Goal: Transaction & Acquisition: Book appointment/travel/reservation

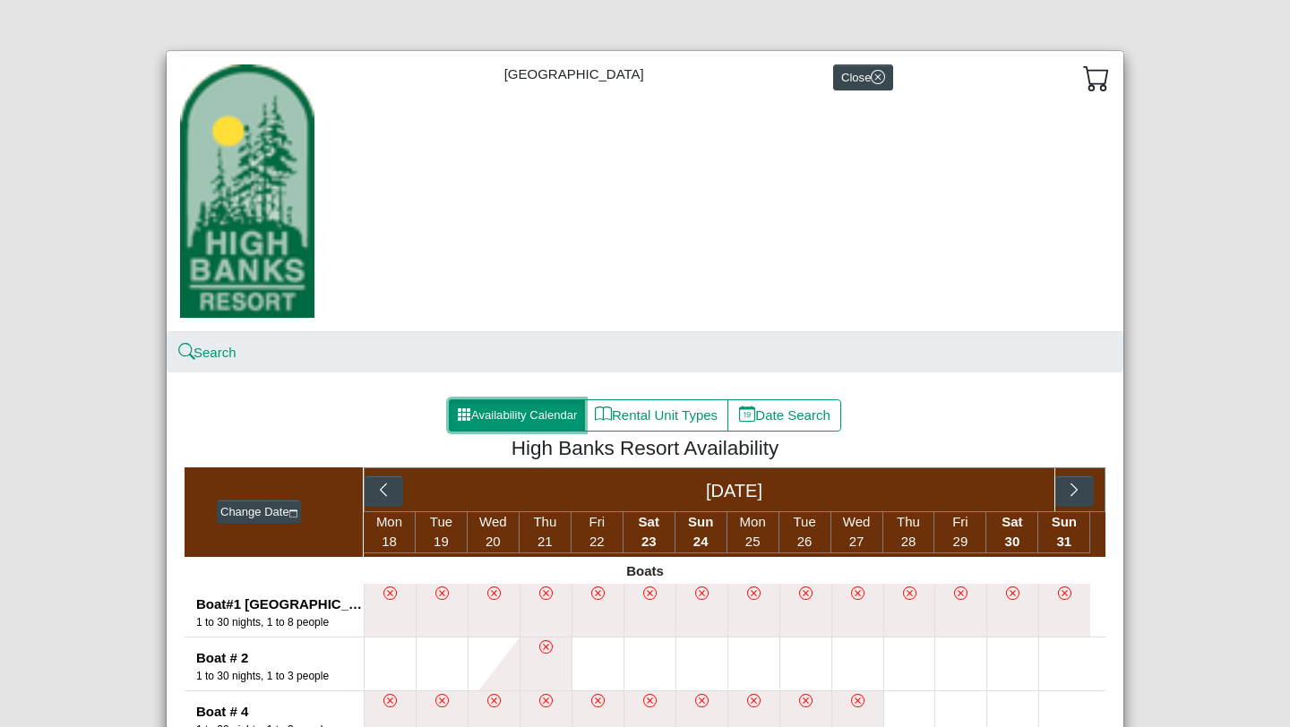
click at [503, 414] on button "Availability Calendar" at bounding box center [517, 416] width 136 height 32
click at [297, 513] on icon "calendar" at bounding box center [293, 514] width 9 height 9
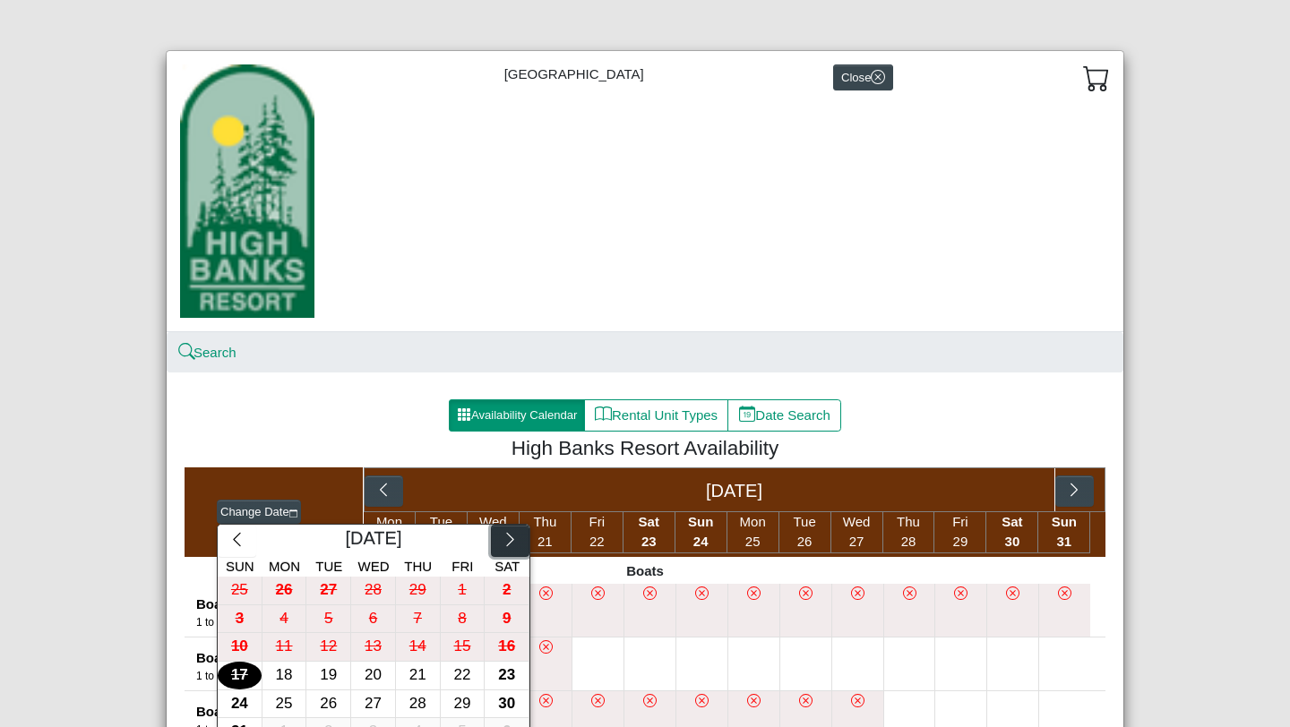
click at [503, 539] on icon "chevron right" at bounding box center [510, 539] width 17 height 17
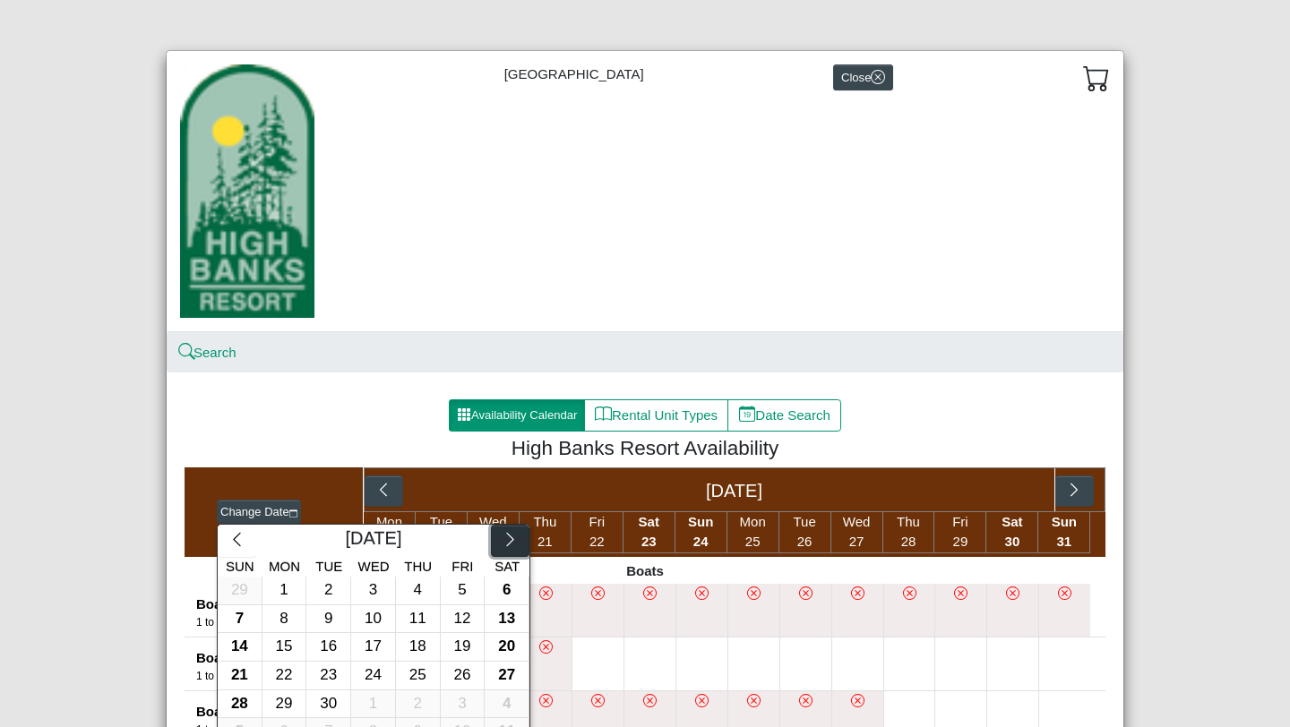
click at [503, 539] on icon "chevron right" at bounding box center [510, 539] width 17 height 17
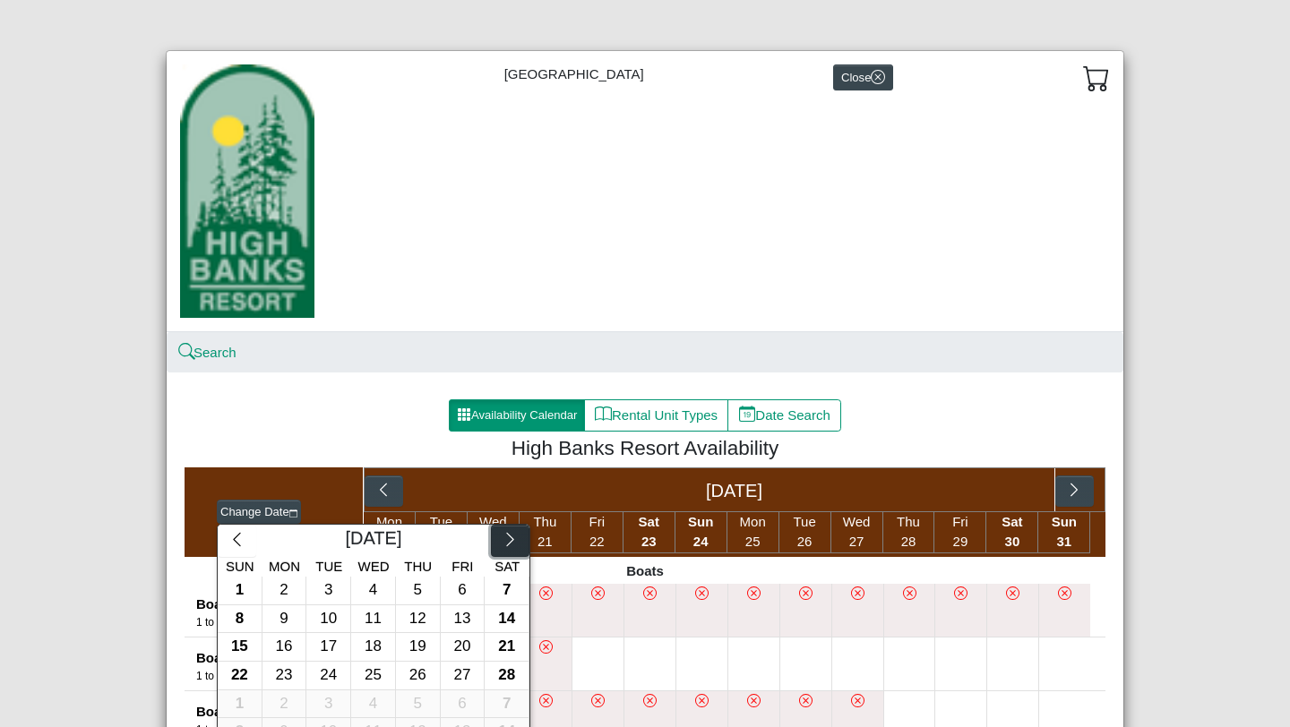
click at [503, 539] on icon "chevron right" at bounding box center [510, 539] width 17 height 17
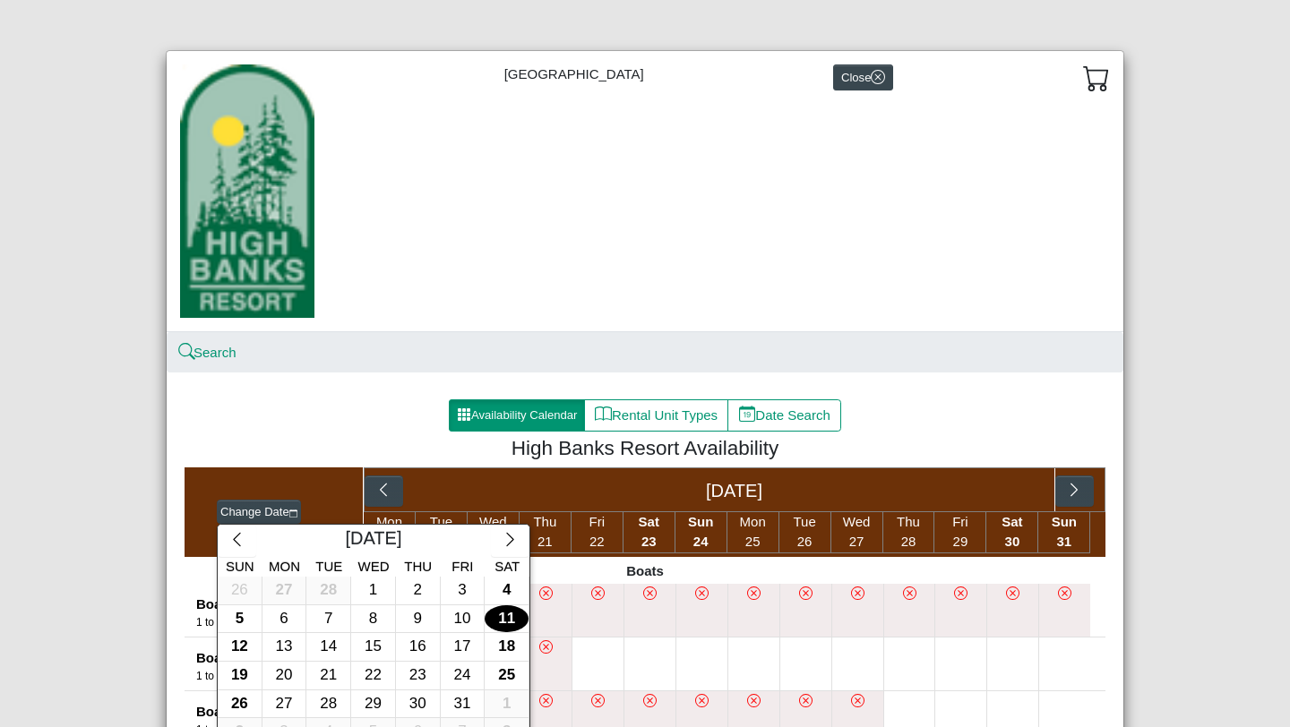
click at [505, 616] on div "11" at bounding box center [507, 620] width 44 height 28
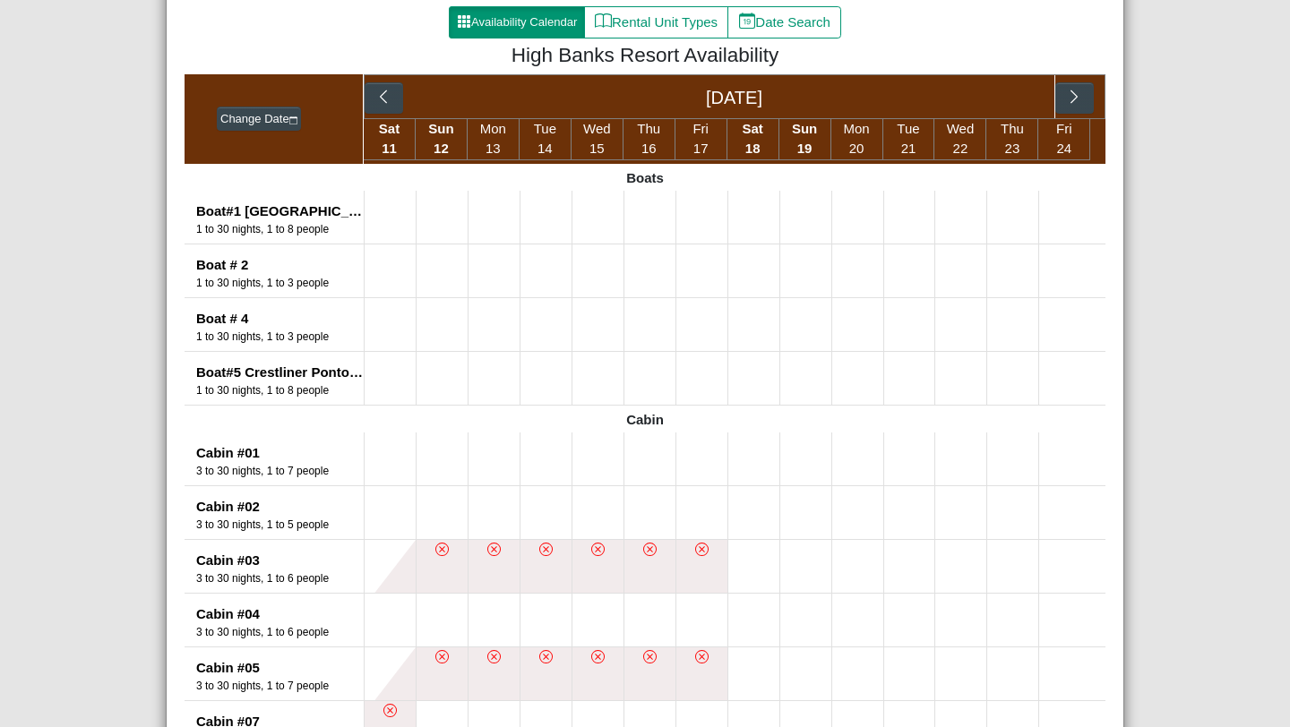
scroll to position [323, 0]
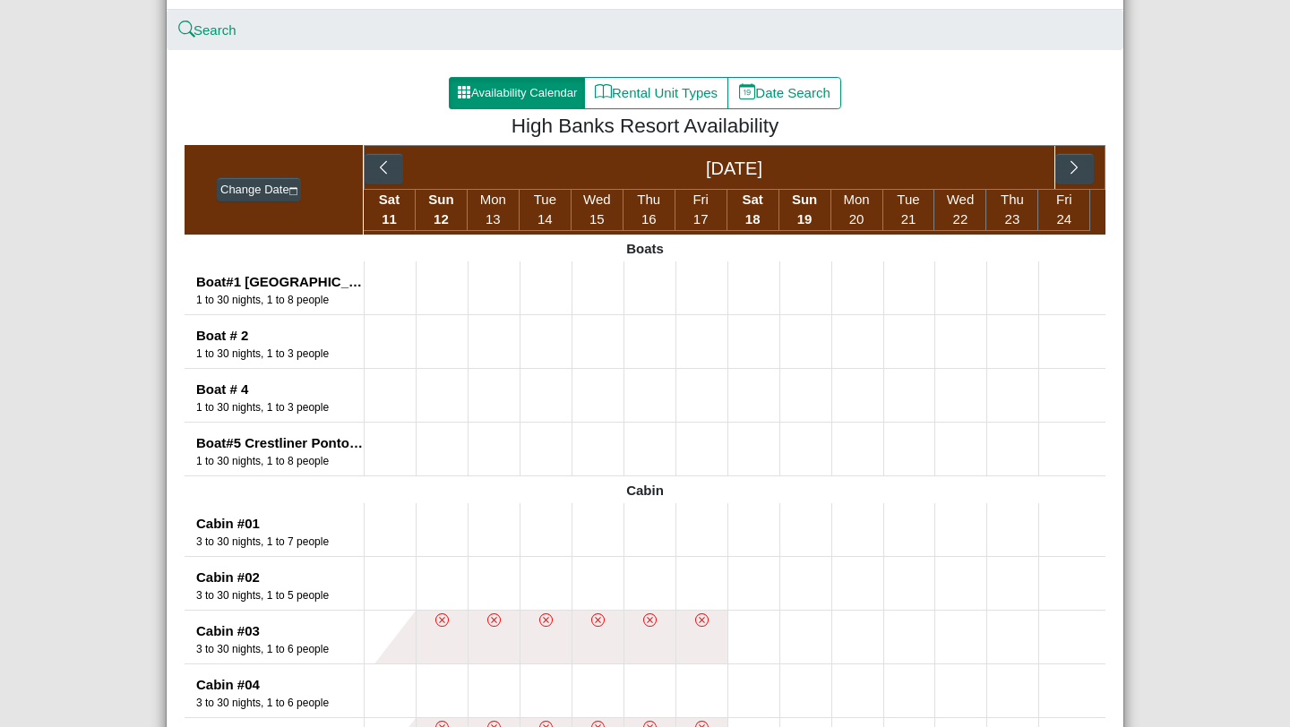
click at [754, 214] on span "18" at bounding box center [752, 218] width 15 height 15
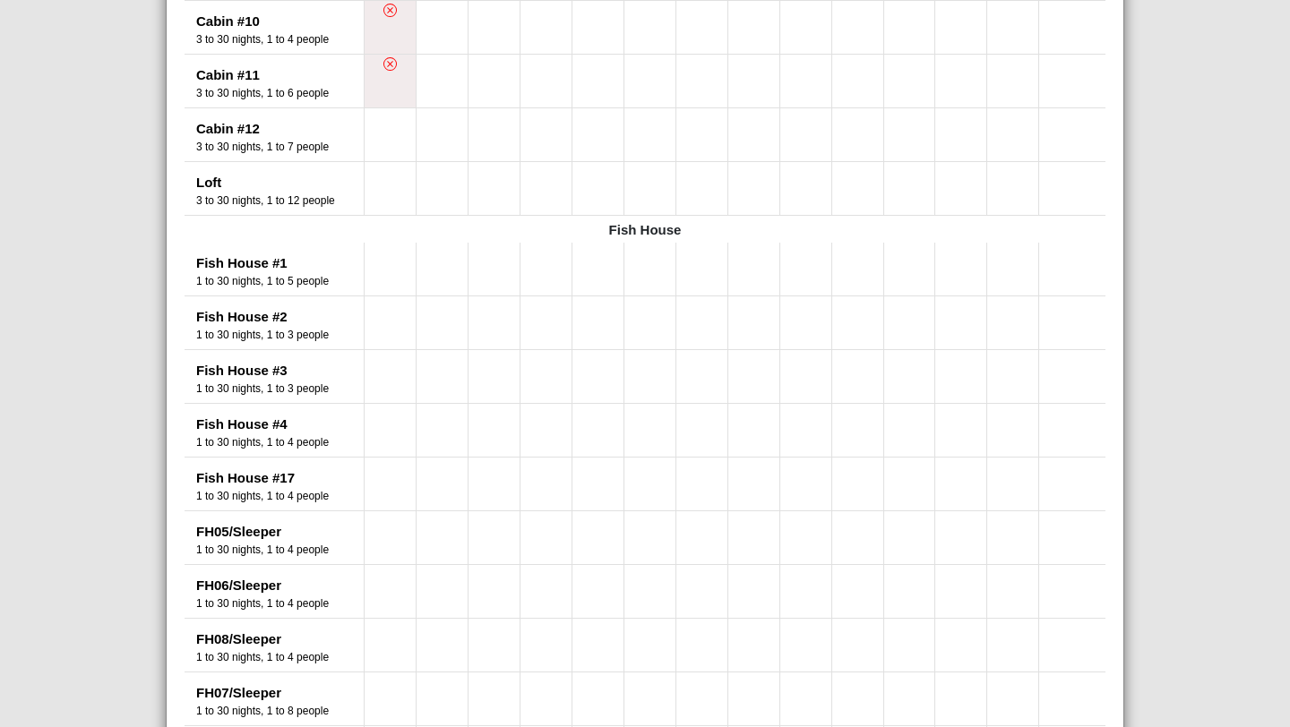
scroll to position [1253, 0]
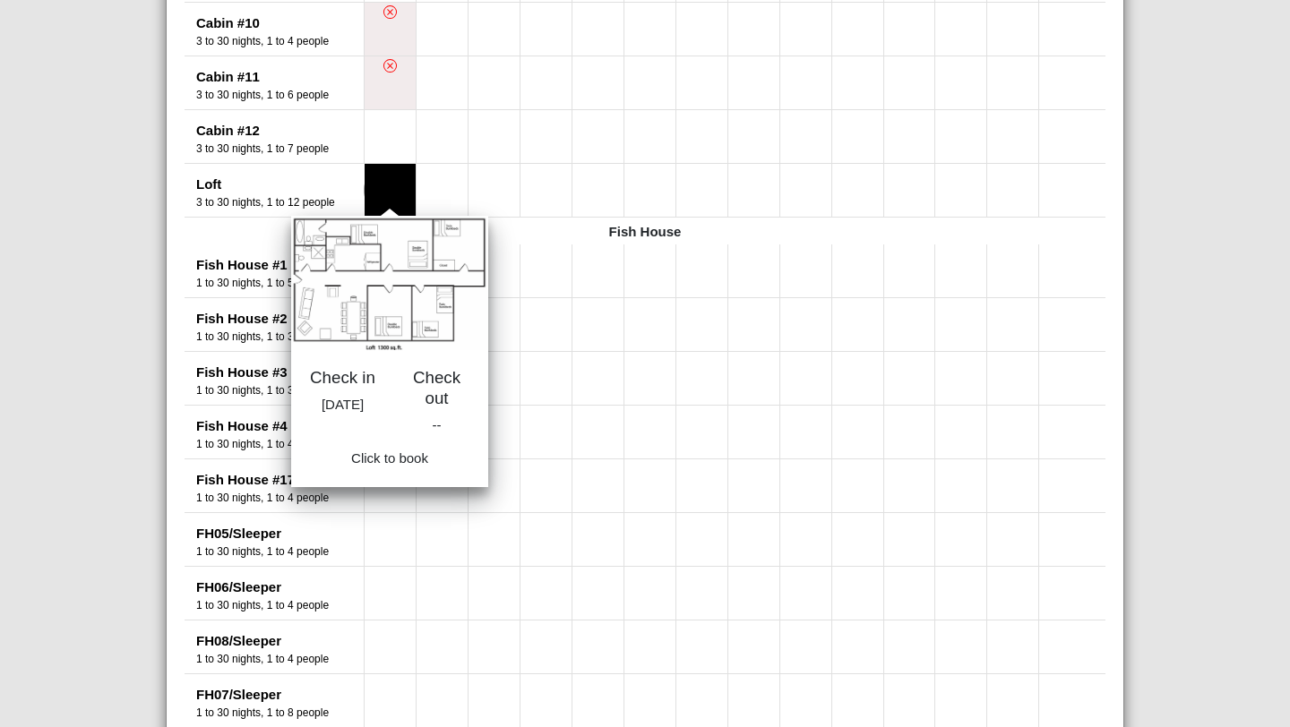
click at [409, 204] on button at bounding box center [390, 190] width 51 height 53
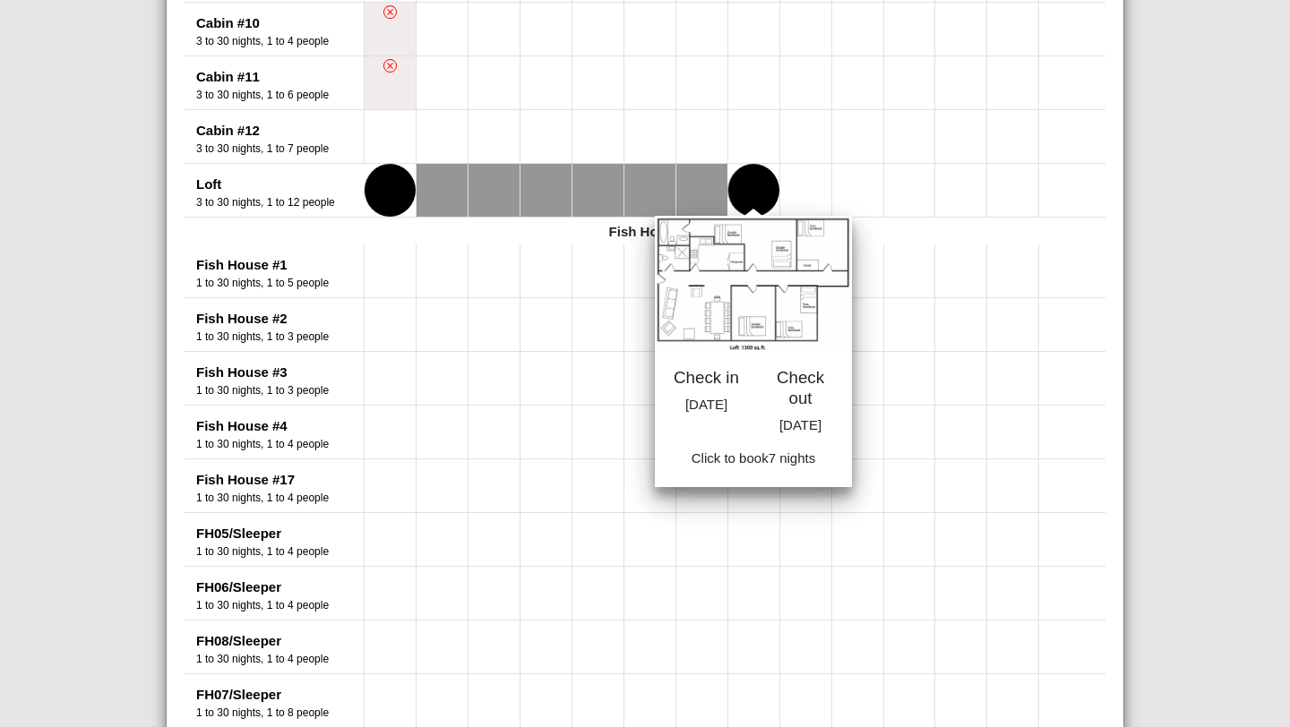
click at [740, 198] on button at bounding box center [753, 190] width 51 height 53
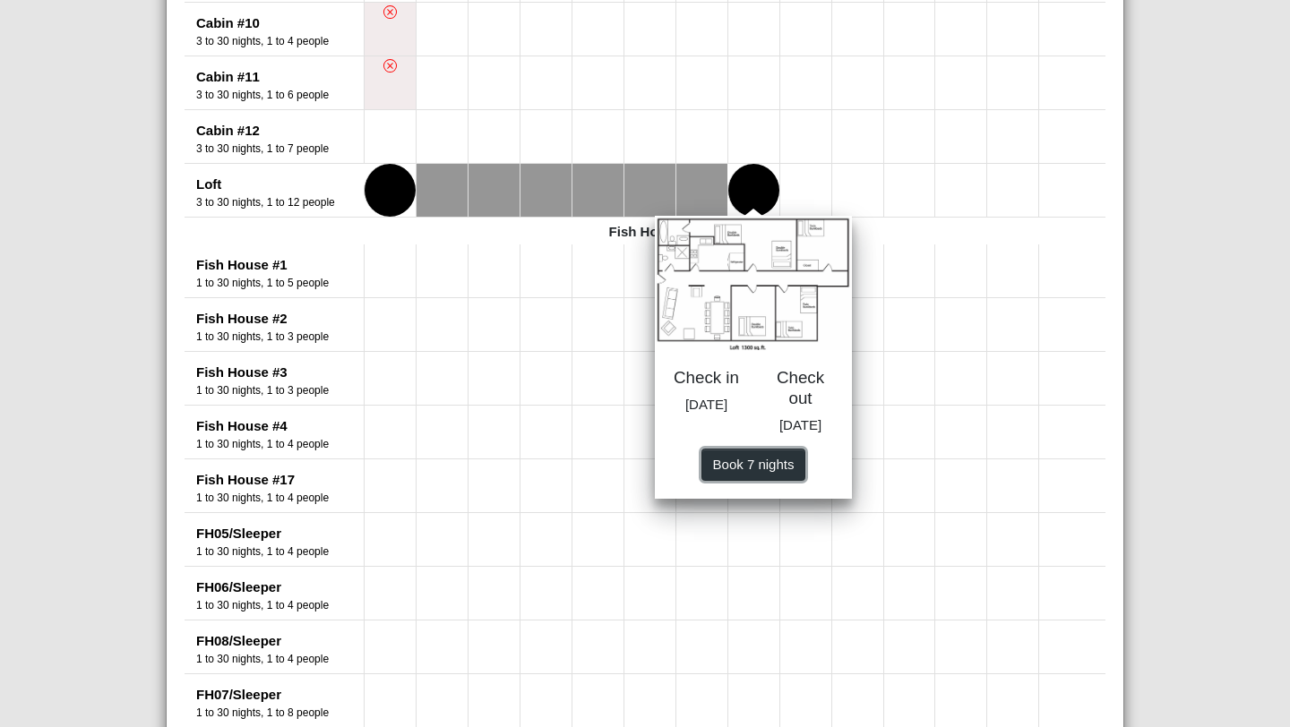
click at [718, 472] on span "Book 7 night s" at bounding box center [754, 464] width 82 height 15
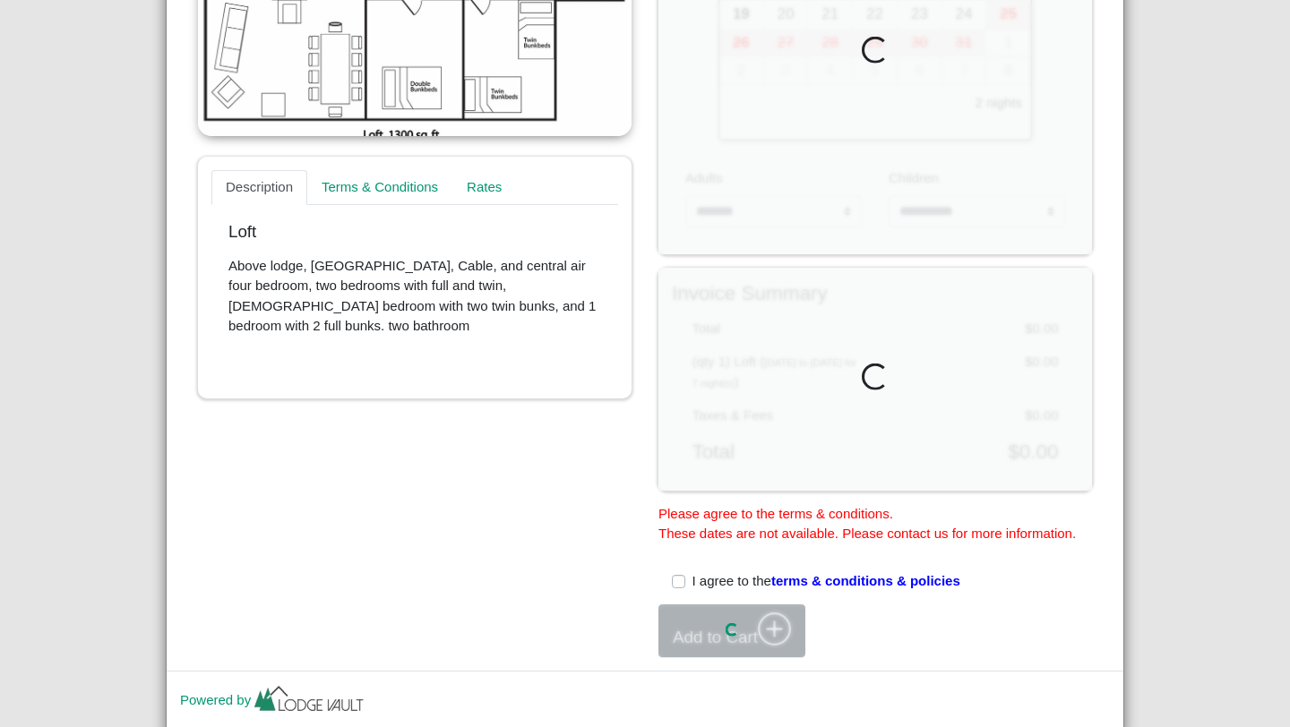
scroll to position [729, 0]
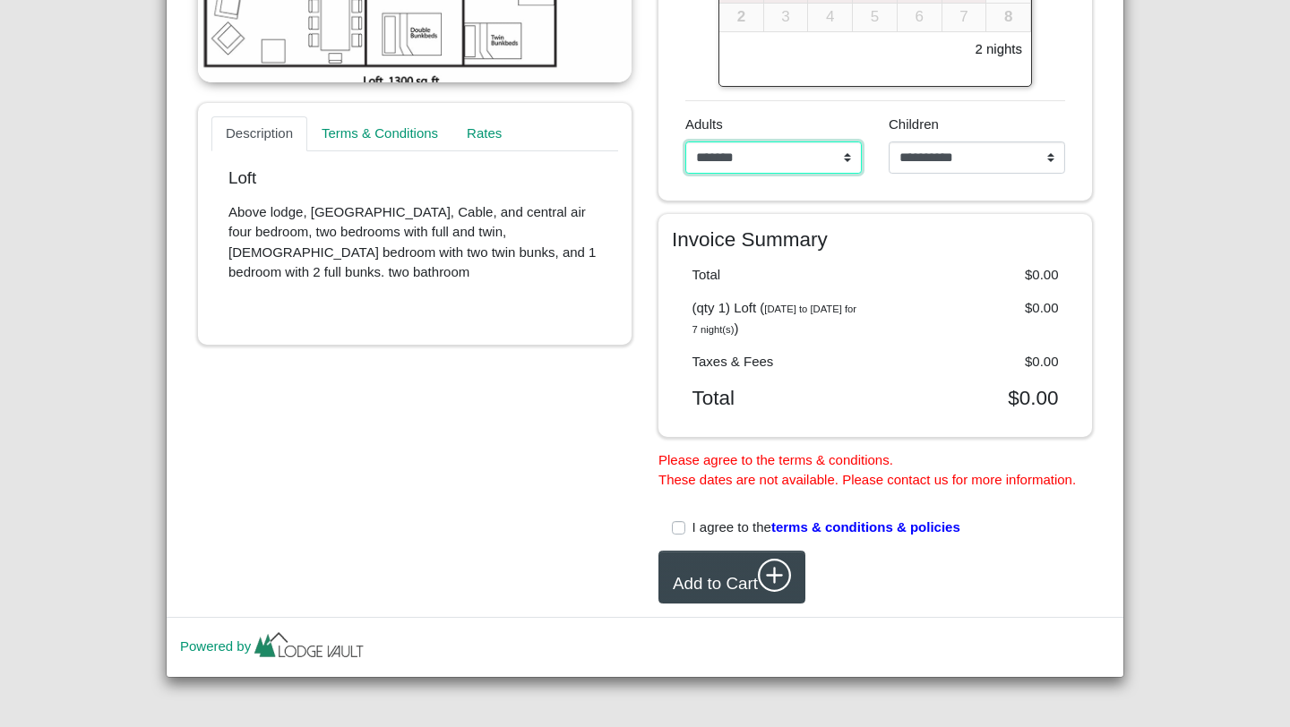
click at [848, 157] on select "**********" at bounding box center [773, 158] width 176 height 32
select select "*"
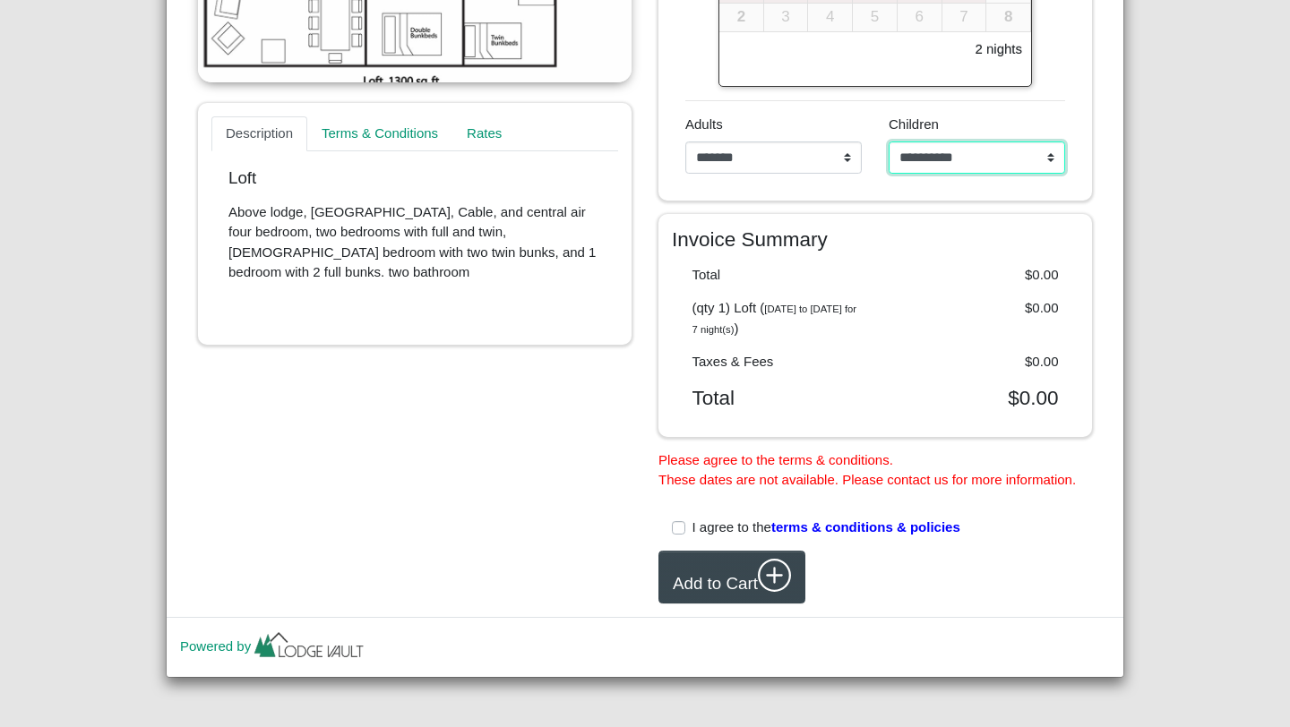
click at [1053, 145] on select "**********" at bounding box center [977, 158] width 176 height 32
select select "*"
click at [693, 527] on label "I agree to the terms & conditions & policies" at bounding box center [827, 528] width 268 height 21
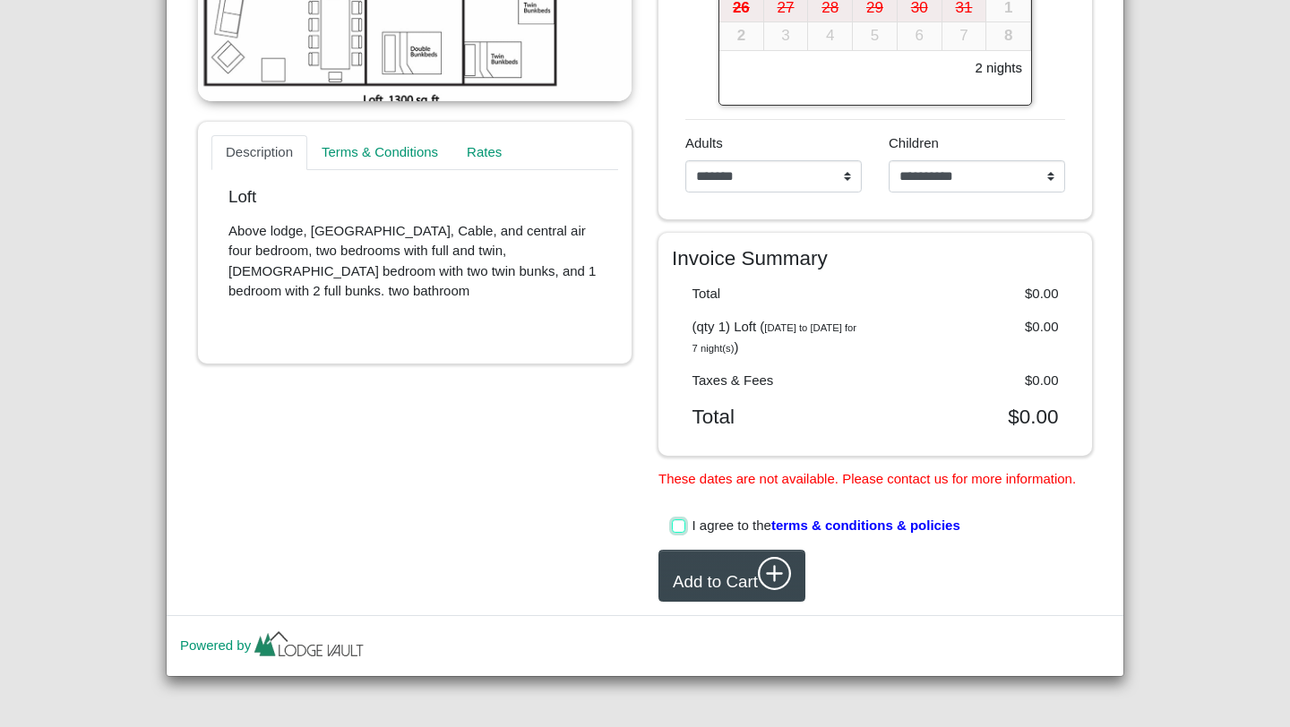
scroll to position [710, 0]
click at [1243, 131] on div "High Banks Resort Close Search Availability Calendar Rental Unit Types Date Sea…" at bounding box center [645, 363] width 1290 height 727
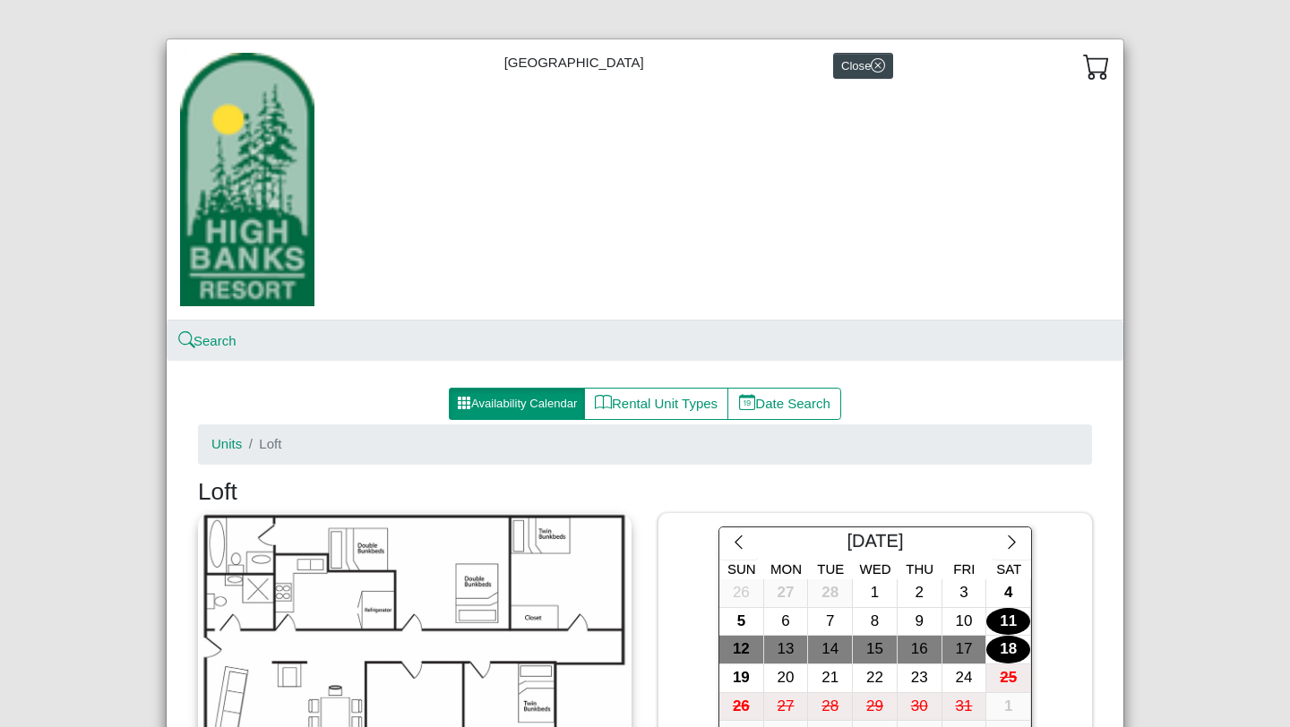
scroll to position [0, 0]
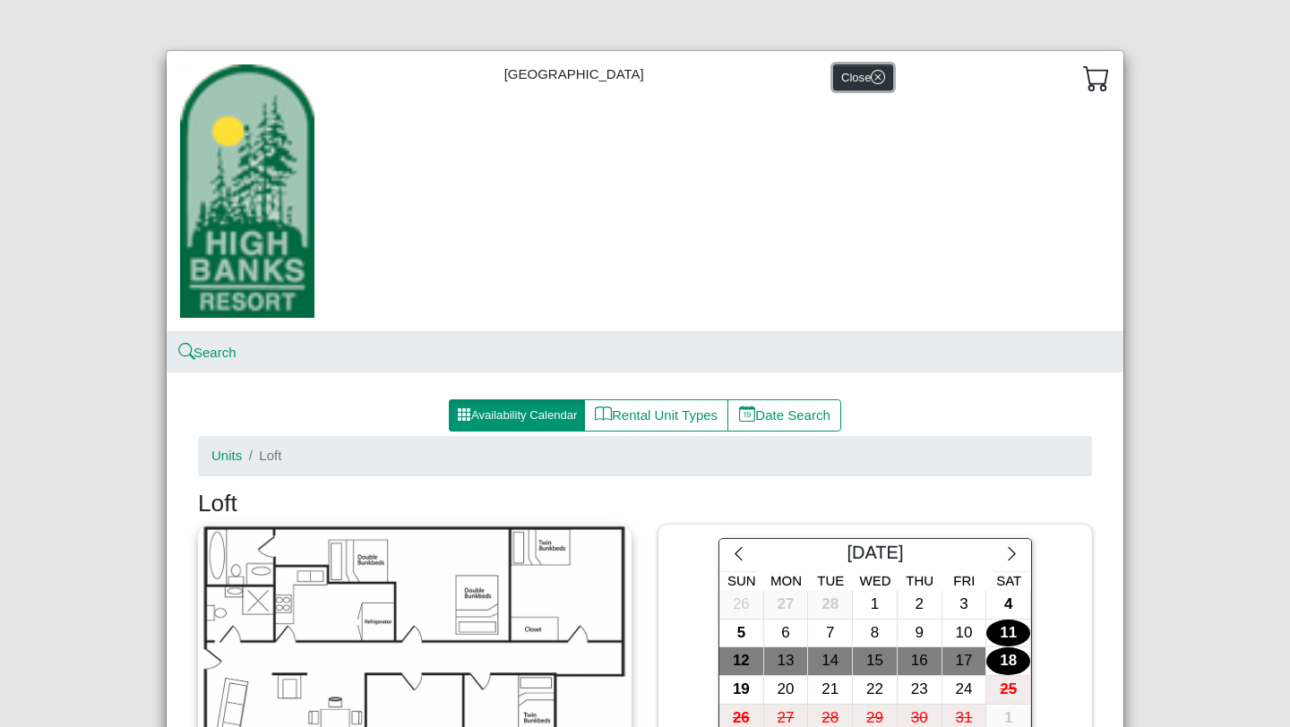
click at [871, 75] on icon "x circle" at bounding box center [878, 77] width 14 height 14
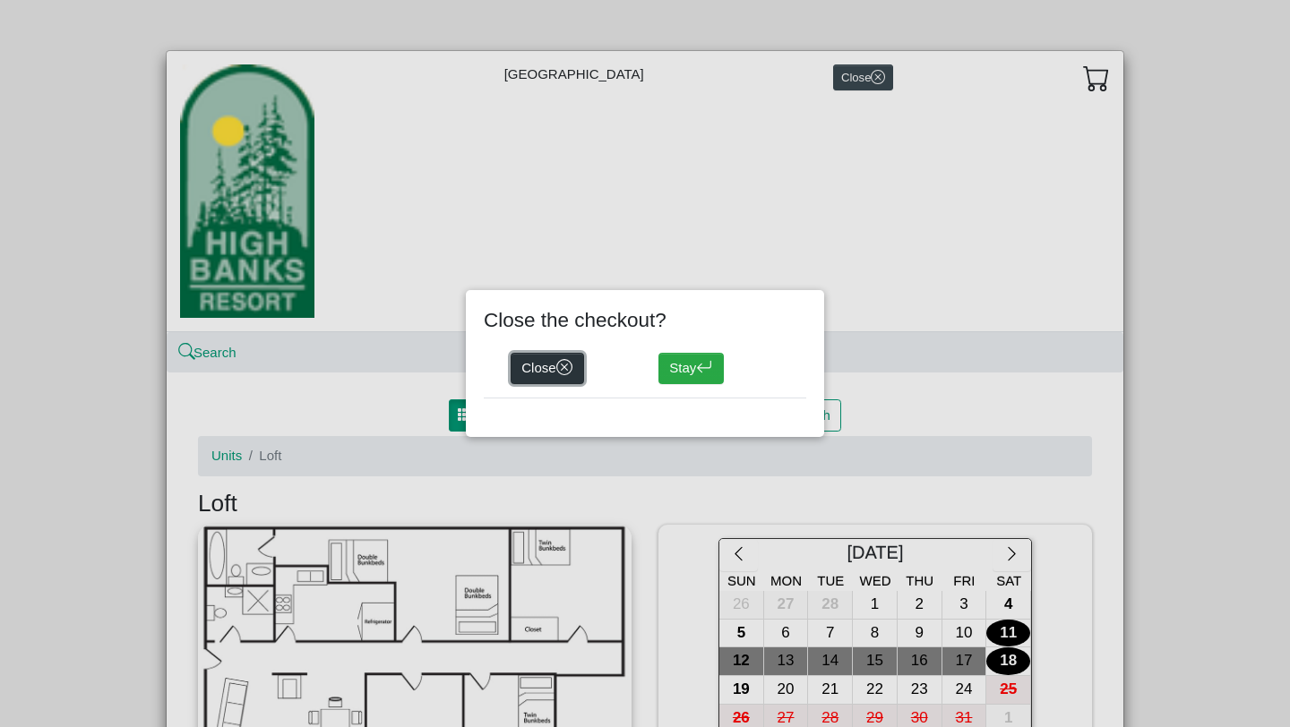
click at [573, 366] on icon "x circle" at bounding box center [564, 367] width 17 height 17
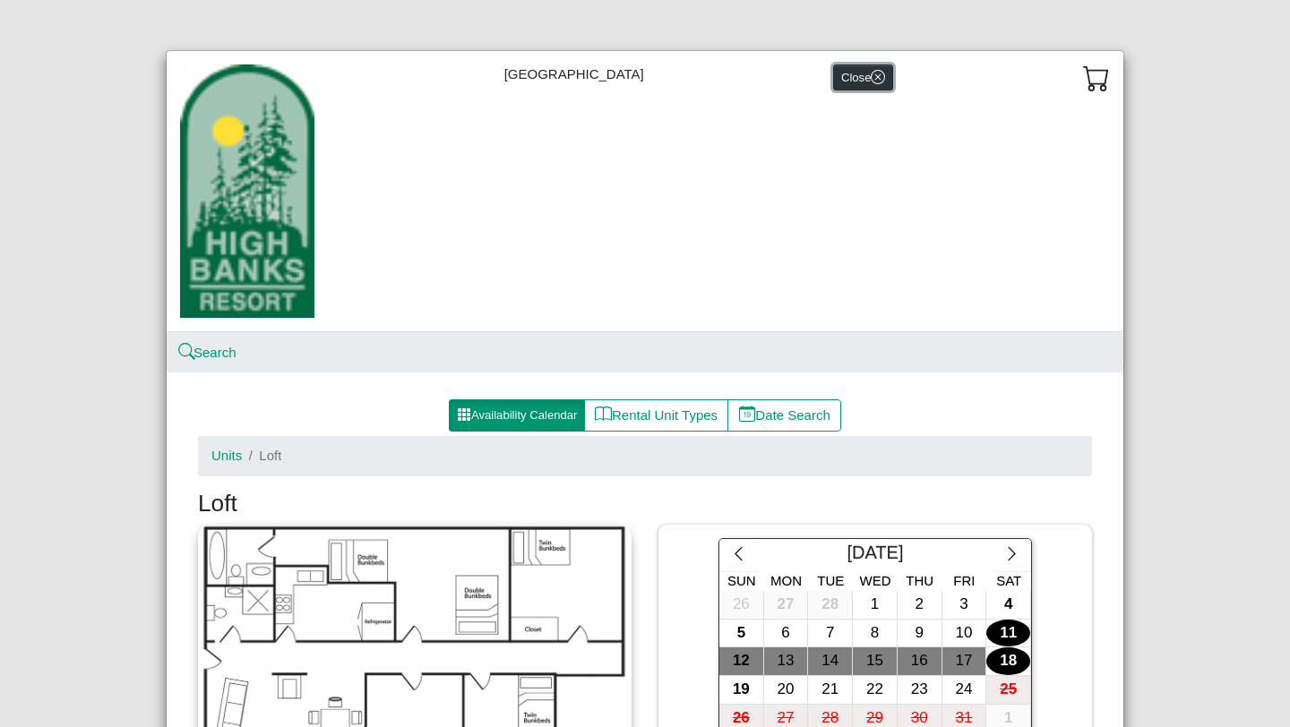
click at [875, 75] on icon "x circle" at bounding box center [878, 76] width 6 height 6
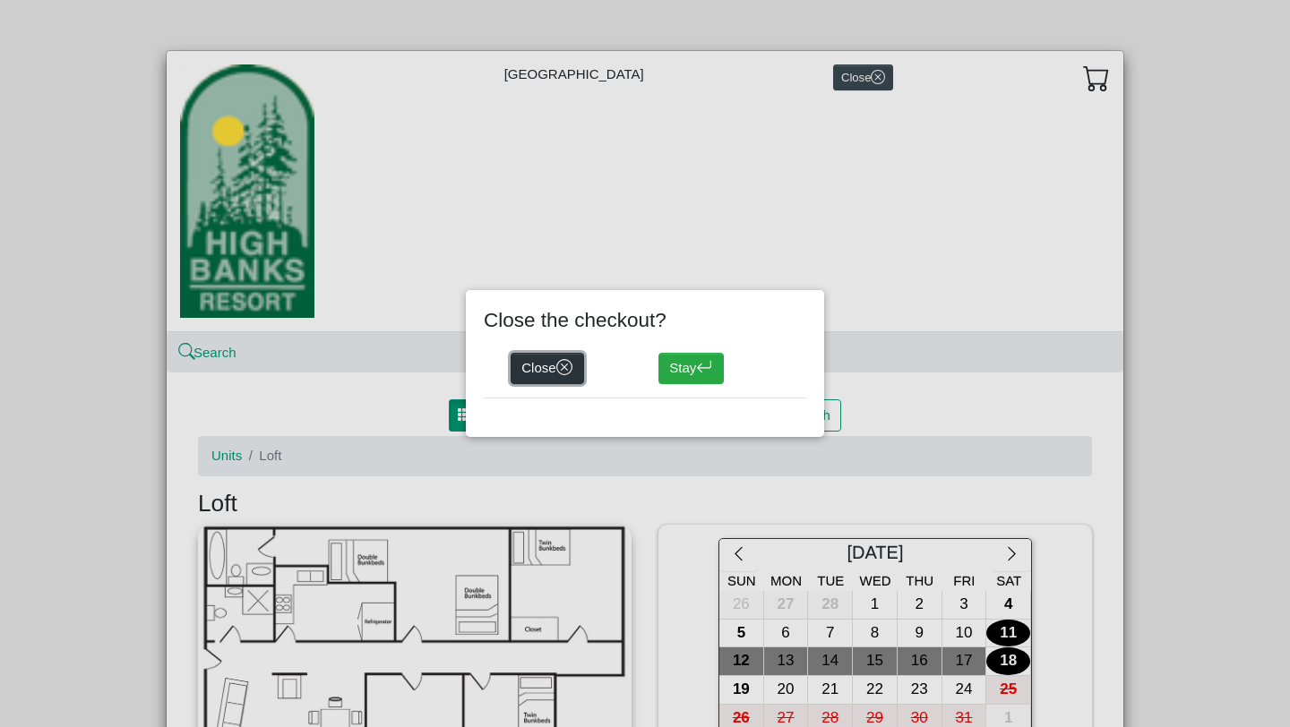
click at [568, 366] on icon "x circle" at bounding box center [564, 367] width 7 height 7
